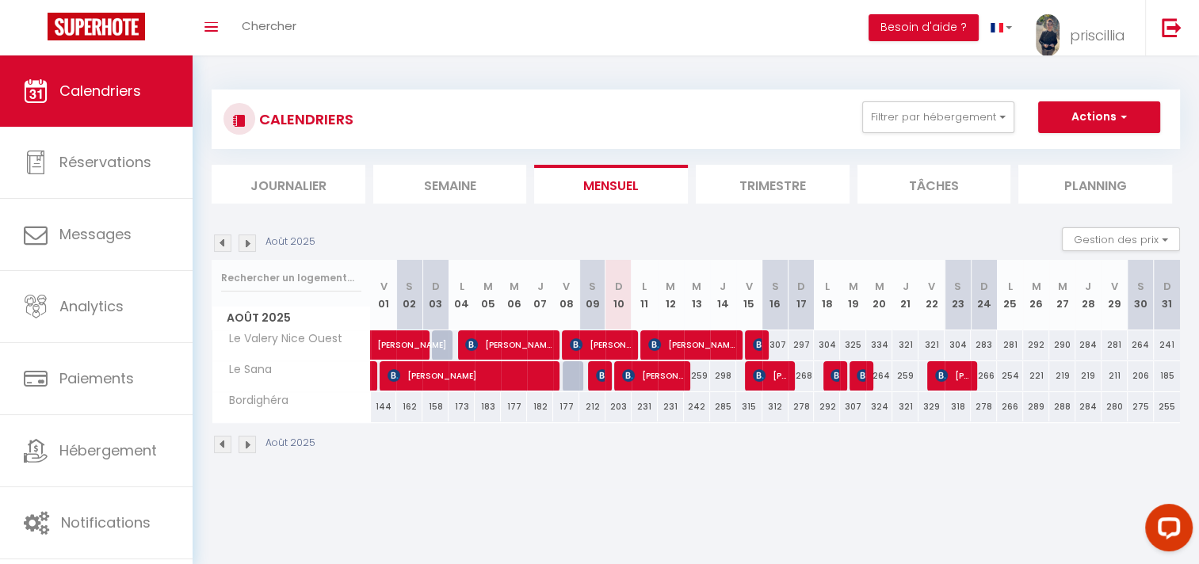
click at [222, 242] on img at bounding box center [222, 243] width 17 height 17
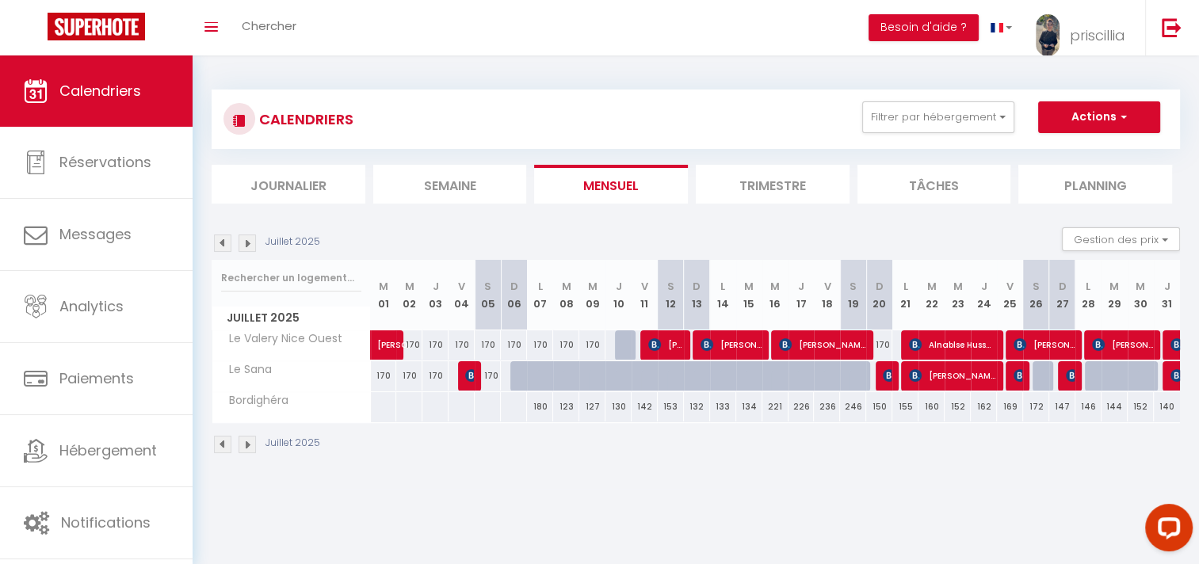
click at [250, 246] on img at bounding box center [247, 243] width 17 height 17
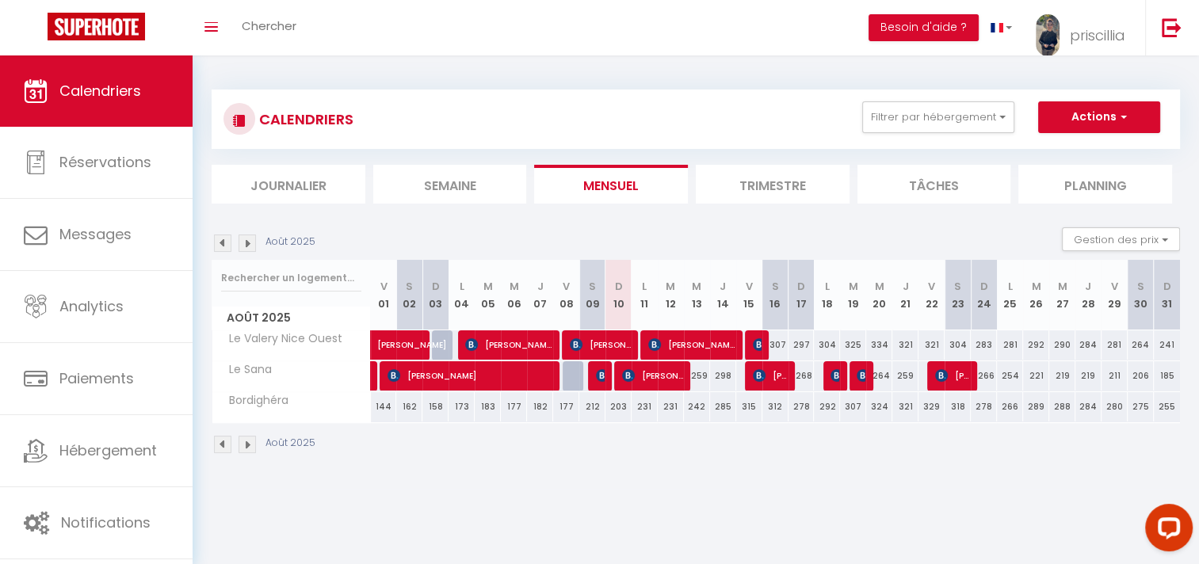
click at [789, 368] on div "268" at bounding box center [802, 375] width 26 height 29
type input "268"
type input "Dim 17 Août 2025"
type input "Lun 18 Août 2025"
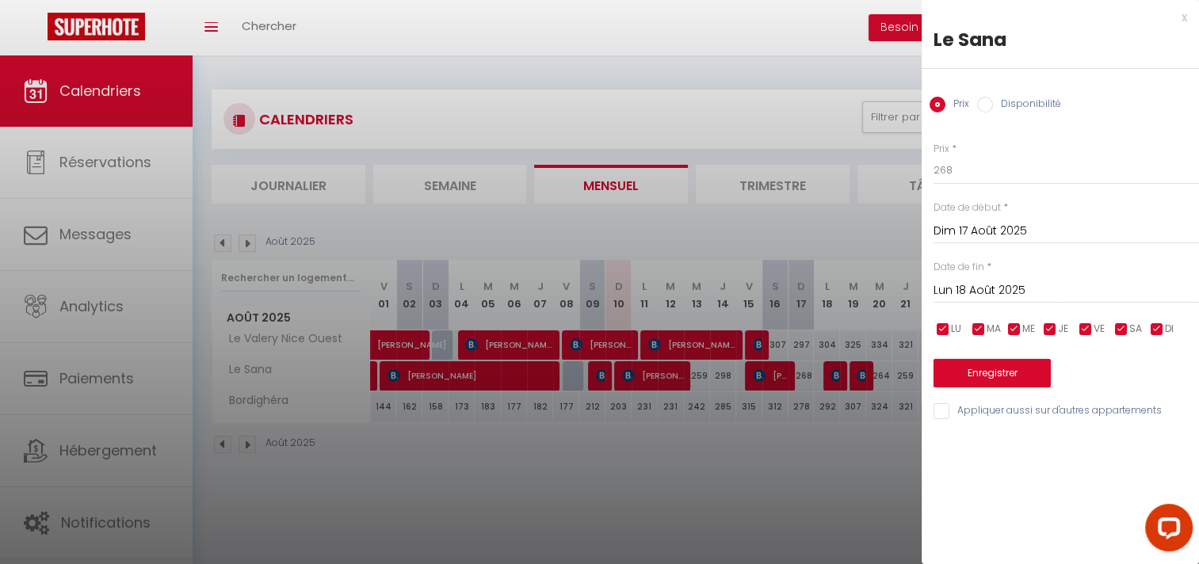
click at [842, 443] on div at bounding box center [599, 282] width 1199 height 564
select select
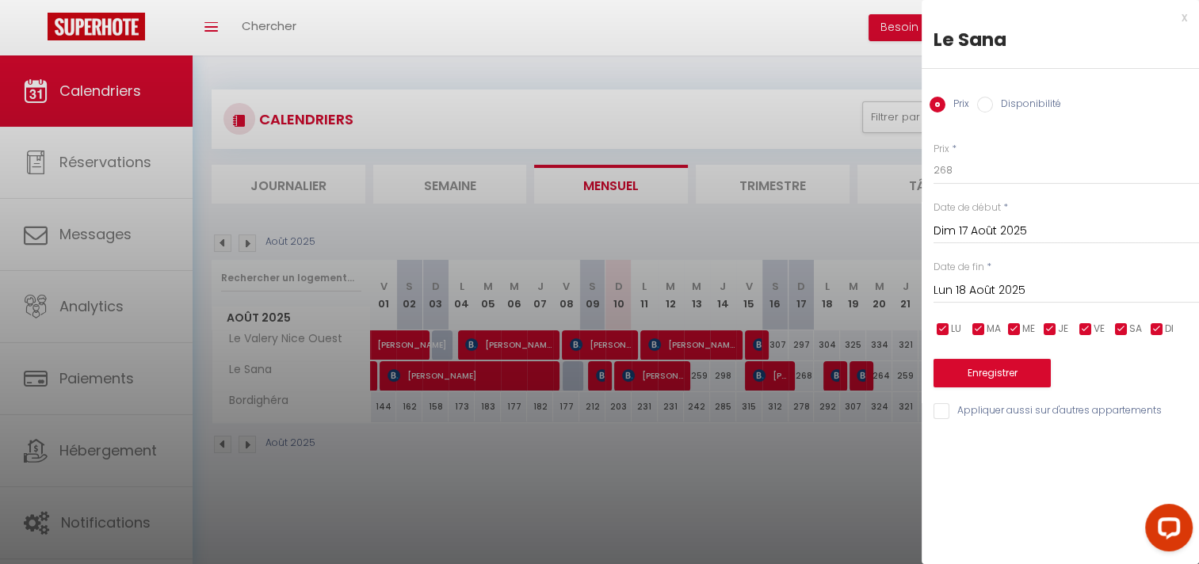
select select
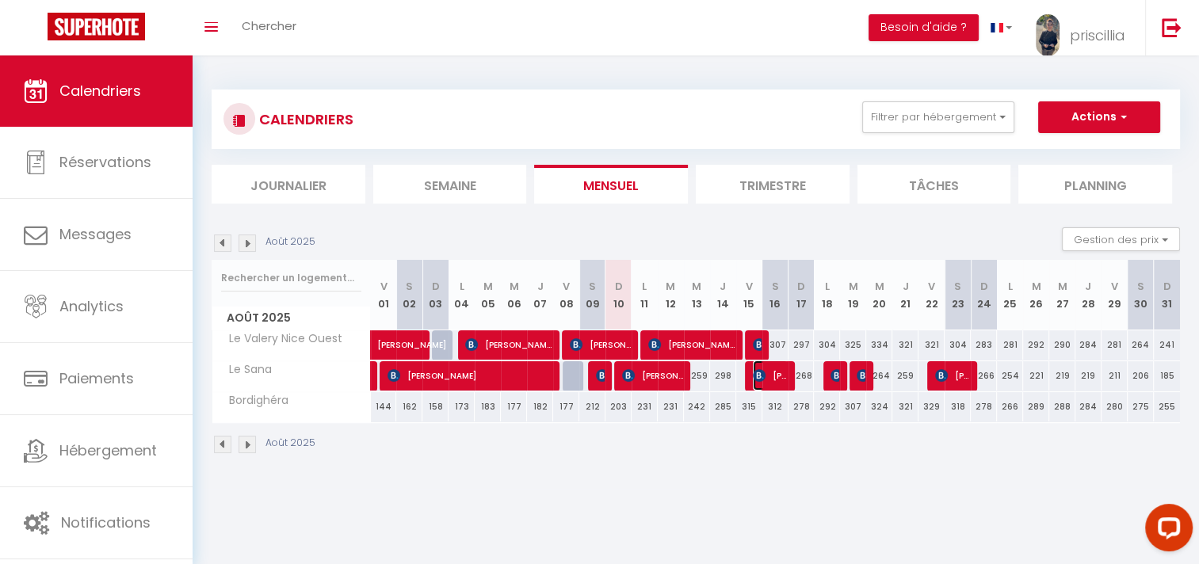
click at [769, 380] on span "[PERSON_NAME]" at bounding box center [770, 376] width 35 height 30
select select "OK"
select select "KO"
select select "0"
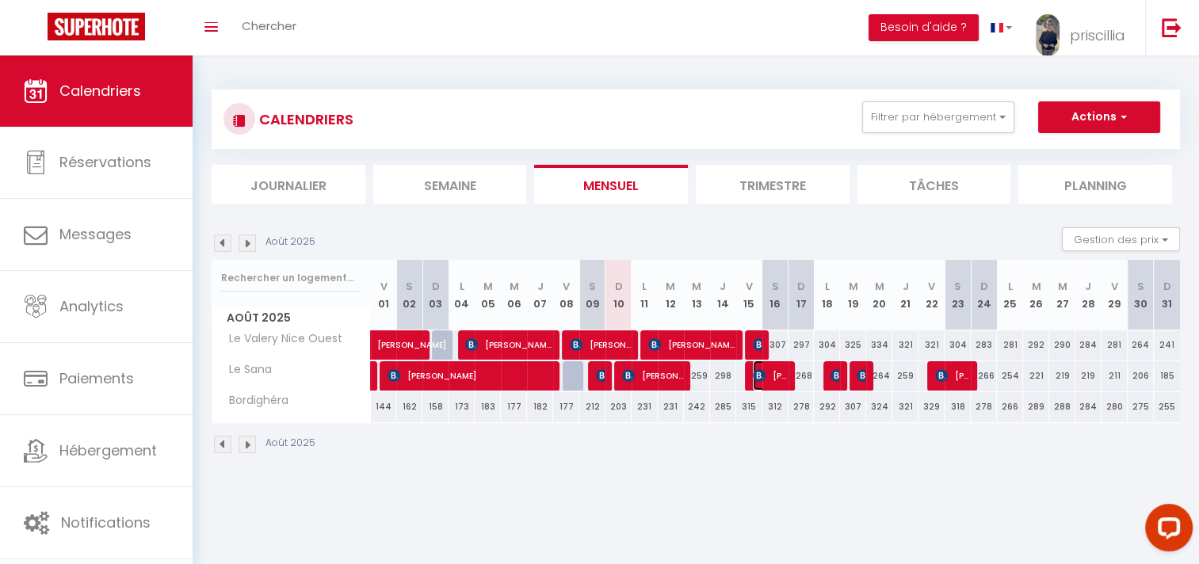
select select "1"
select select
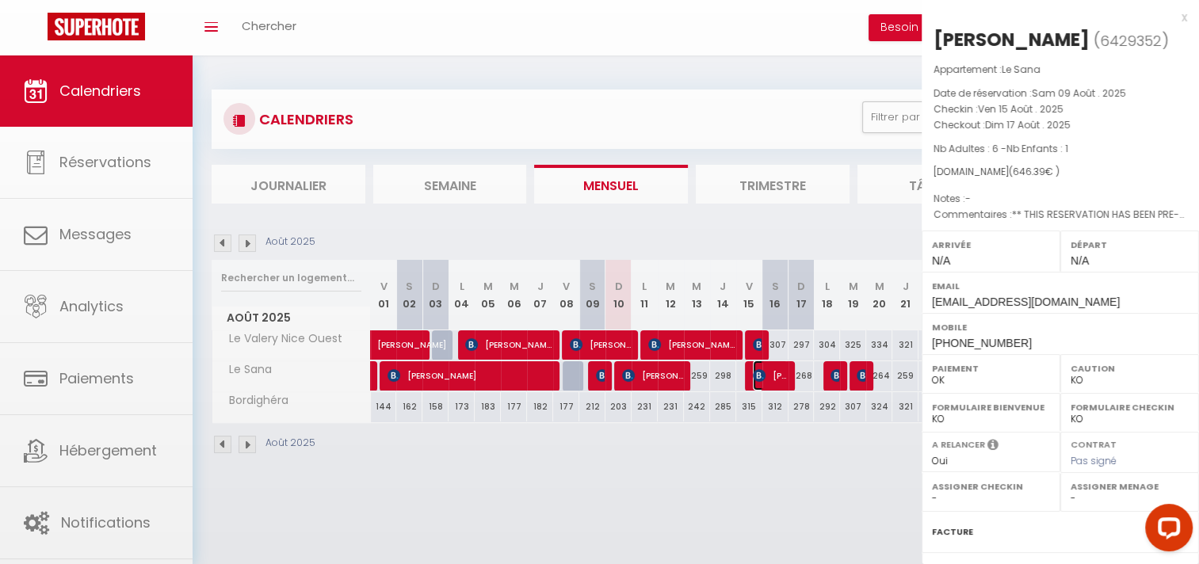
select select "49390"
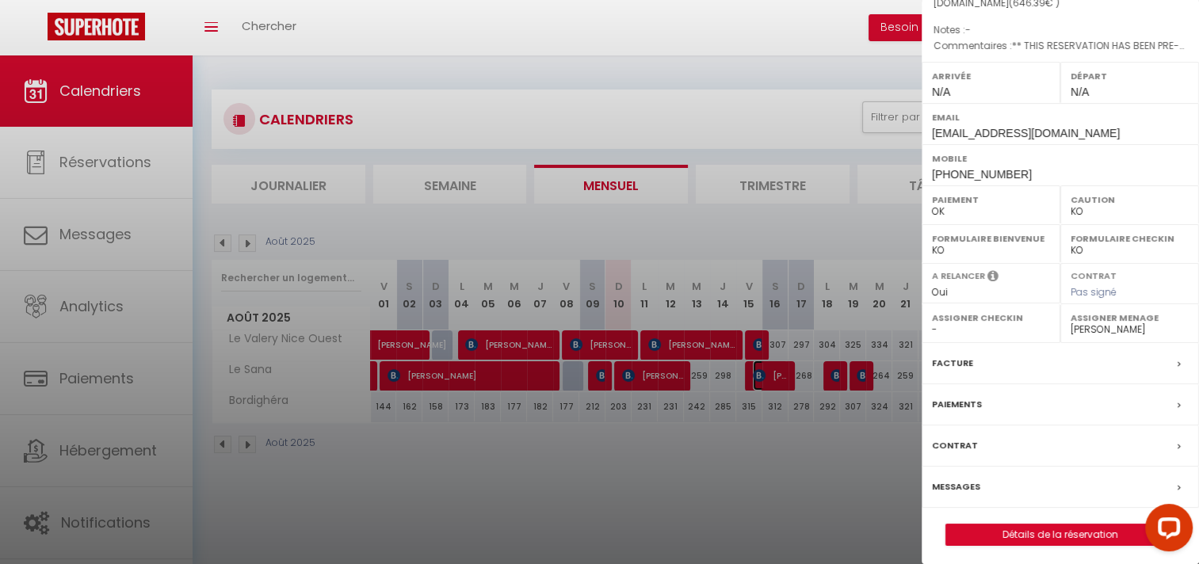
scroll to position [171, 0]
click at [491, 474] on div at bounding box center [599, 282] width 1199 height 564
